Goal: Information Seeking & Learning: Learn about a topic

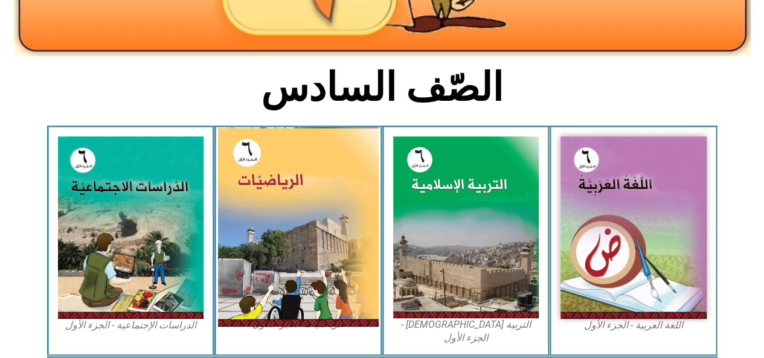
scroll to position [251, 0]
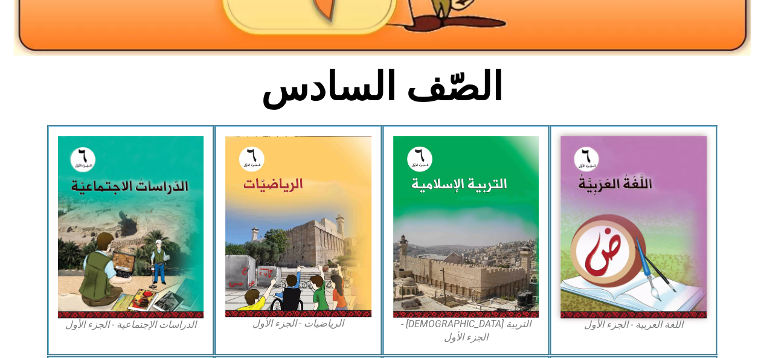
click at [173, 132] on div "الدراسات الإجتماعية - الجزء الأول​" at bounding box center [131, 240] width 168 height 230
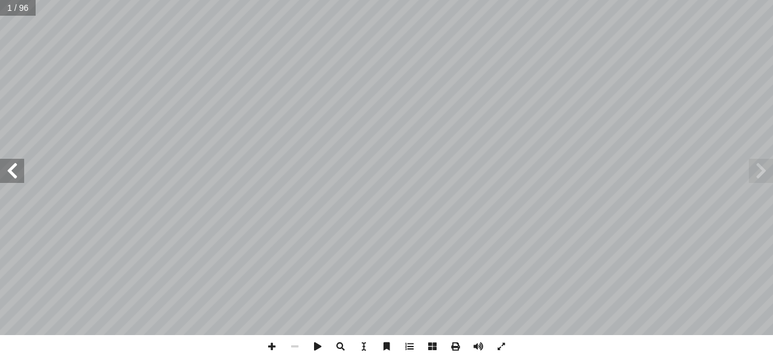
click at [16, 172] on span at bounding box center [12, 171] width 24 height 24
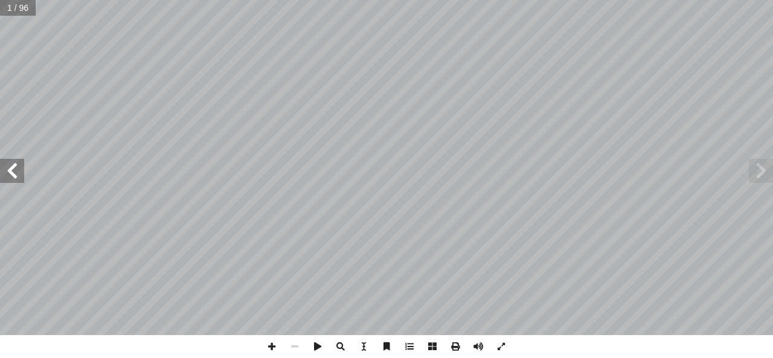
click at [16, 172] on span at bounding box center [12, 171] width 24 height 24
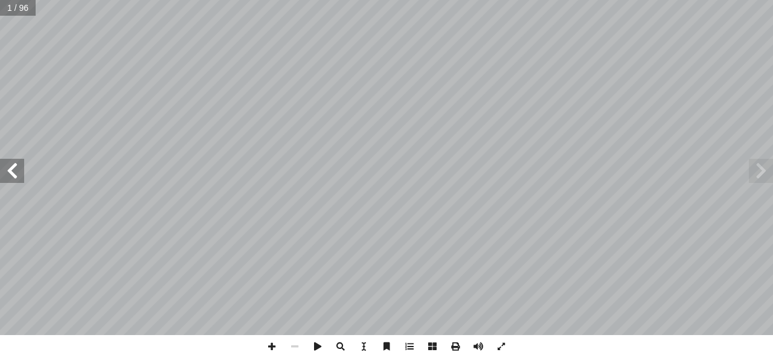
click at [16, 172] on span at bounding box center [12, 171] width 24 height 24
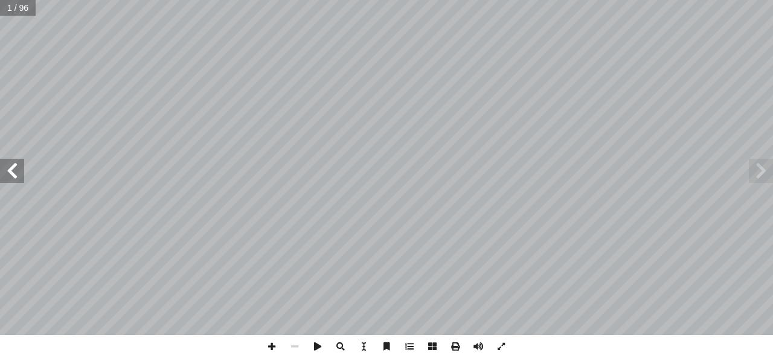
click at [16, 172] on span at bounding box center [12, 171] width 24 height 24
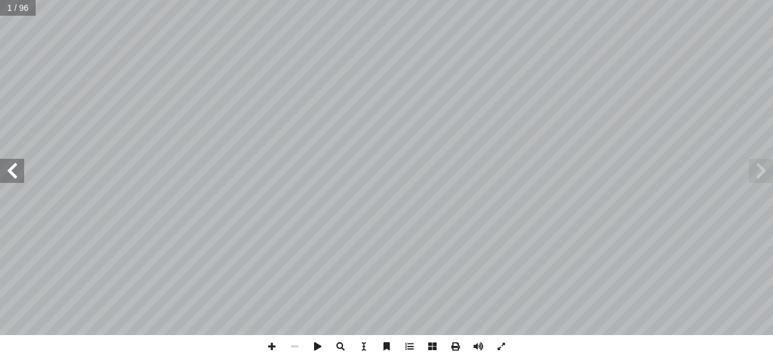
click at [16, 172] on span at bounding box center [12, 171] width 24 height 24
drag, startPoint x: 756, startPoint y: 165, endPoint x: 764, endPoint y: 170, distance: 9.2
click at [764, 170] on span at bounding box center [761, 171] width 24 height 24
click at [763, 173] on span at bounding box center [761, 171] width 24 height 24
click at [295, 345] on span at bounding box center [294, 346] width 23 height 23
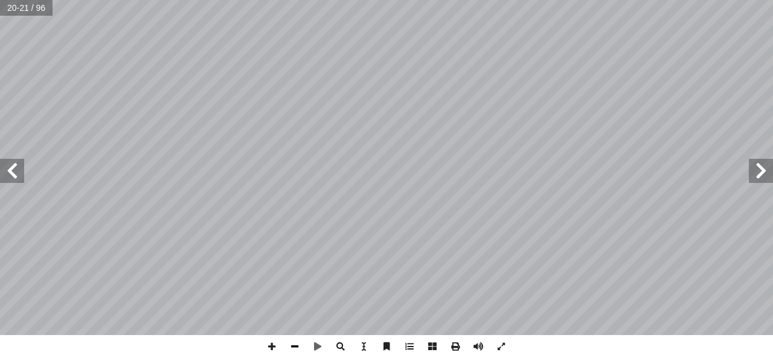
click at [298, 347] on span at bounding box center [294, 346] width 23 height 23
click at [13, 175] on span at bounding box center [12, 171] width 24 height 24
click at [280, 346] on span at bounding box center [271, 346] width 23 height 23
click at [495, 348] on span at bounding box center [501, 346] width 23 height 23
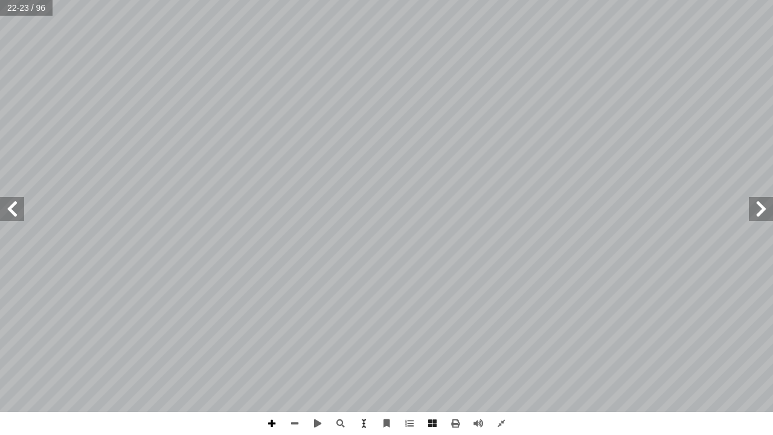
click at [267, 358] on span at bounding box center [271, 423] width 23 height 23
click at [303, 358] on span at bounding box center [294, 423] width 23 height 23
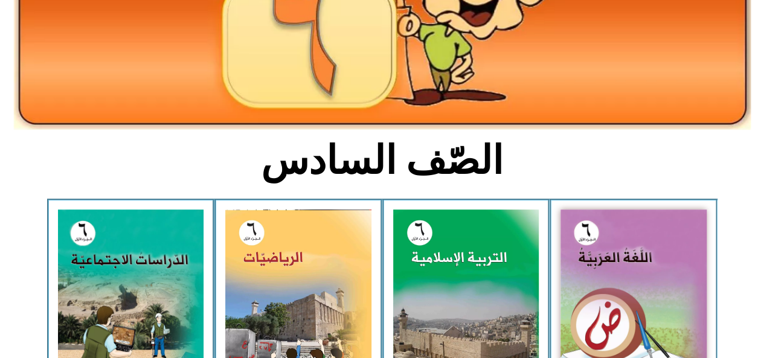
scroll to position [191, 0]
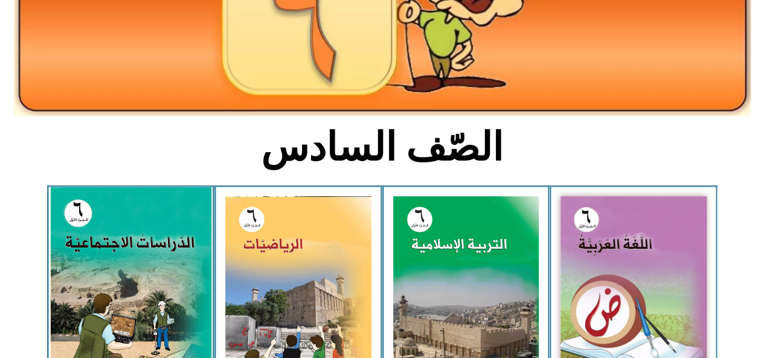
click at [121, 270] on img at bounding box center [130, 287] width 161 height 200
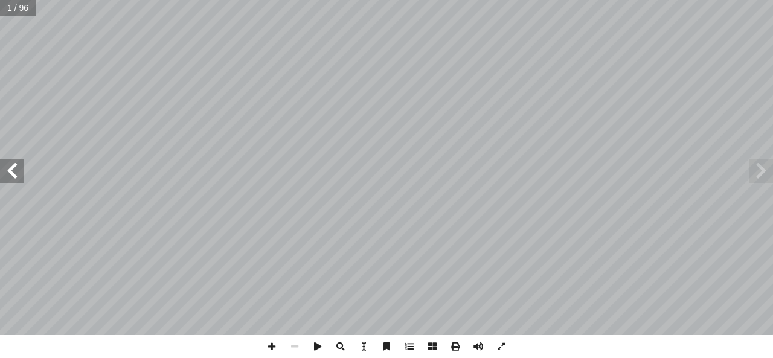
click at [19, 178] on span at bounding box center [12, 171] width 24 height 24
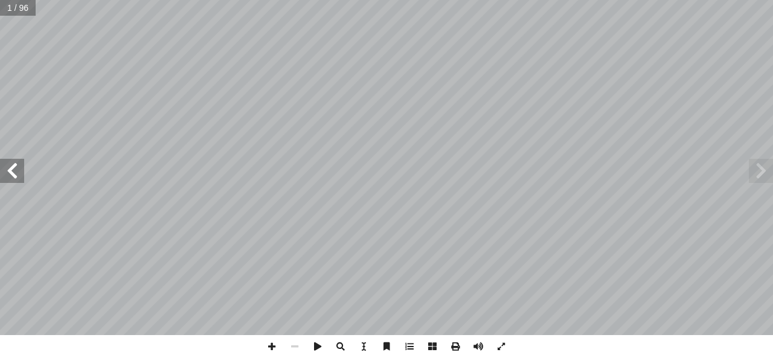
click at [19, 178] on span at bounding box center [12, 171] width 24 height 24
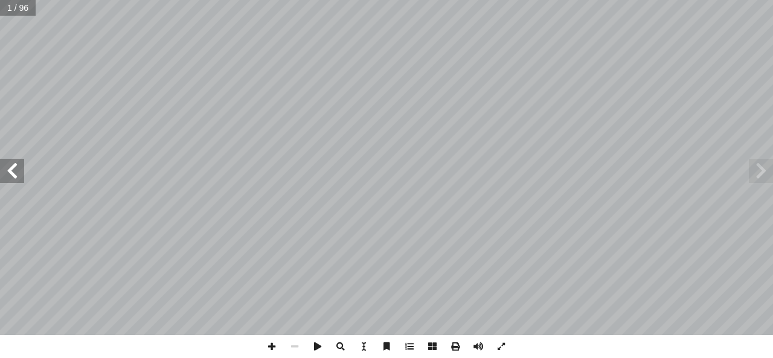
click at [19, 178] on span at bounding box center [12, 171] width 24 height 24
click at [19, 175] on span at bounding box center [12, 171] width 24 height 24
click at [19, 176] on span at bounding box center [12, 171] width 24 height 24
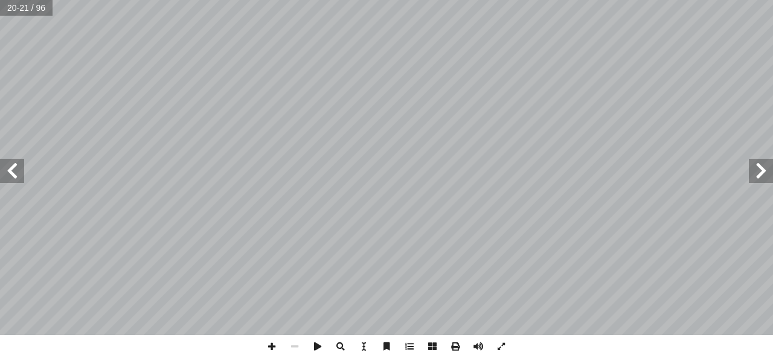
click at [19, 176] on span at bounding box center [12, 171] width 24 height 24
click at [504, 349] on span at bounding box center [501, 346] width 23 height 23
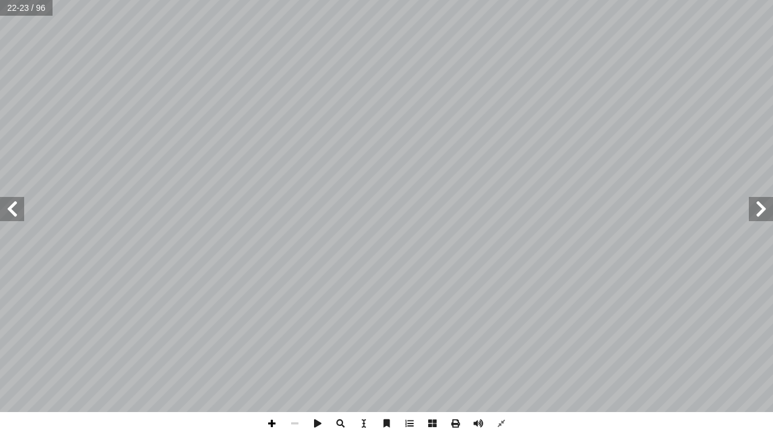
click at [268, 358] on span at bounding box center [271, 423] width 23 height 23
click at [272, 358] on span at bounding box center [271, 423] width 23 height 23
click at [11, 216] on span at bounding box center [12, 209] width 24 height 24
click at [4, 213] on span at bounding box center [12, 209] width 24 height 24
